Goal: Navigation & Orientation: Find specific page/section

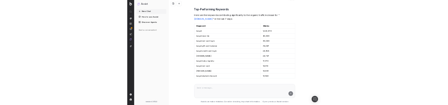
scroll to position [244, 0]
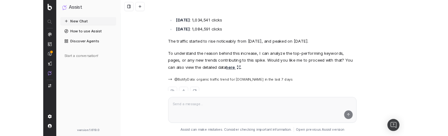
scroll to position [149, 0]
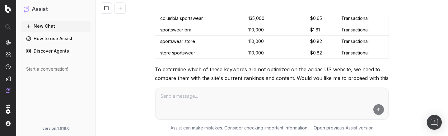
scroll to position [193, 0]
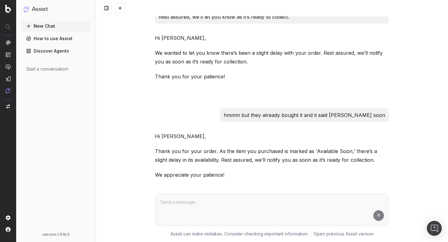
scroll to position [627, 0]
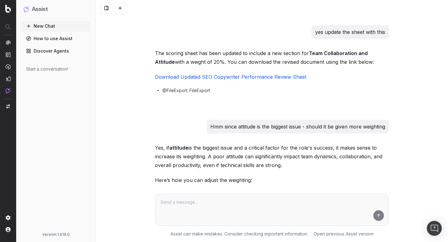
scroll to position [5360, 0]
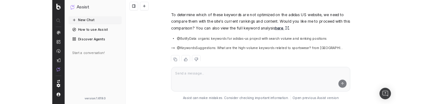
scroll to position [223, 0]
